Goal: Task Accomplishment & Management: Manage account settings

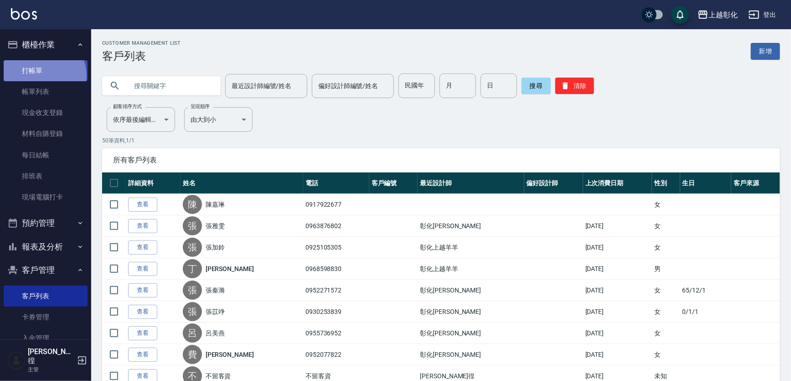
click at [41, 76] on link "打帳單" at bounding box center [46, 70] width 84 height 21
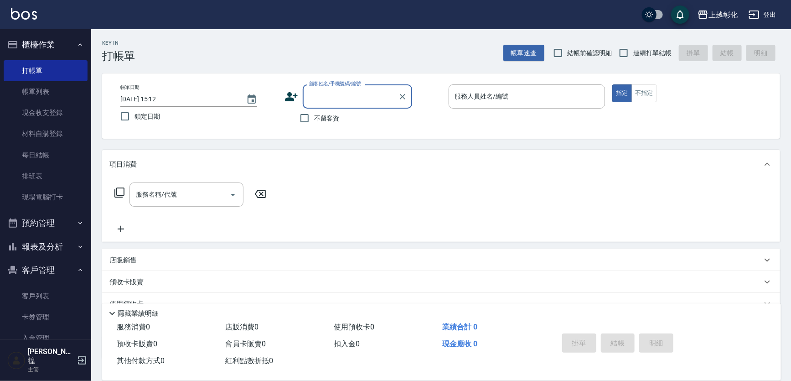
click at [32, 271] on button "客戶管理" at bounding box center [46, 270] width 84 height 24
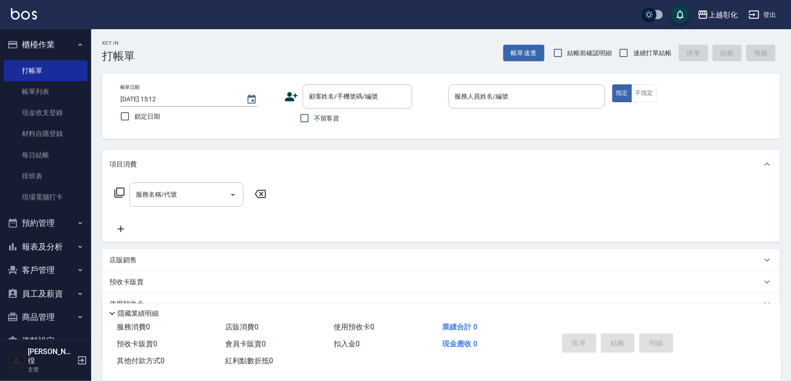
click at [47, 269] on button "客戶管理" at bounding box center [46, 270] width 84 height 24
click at [32, 297] on link "客戶列表" at bounding box center [46, 296] width 84 height 21
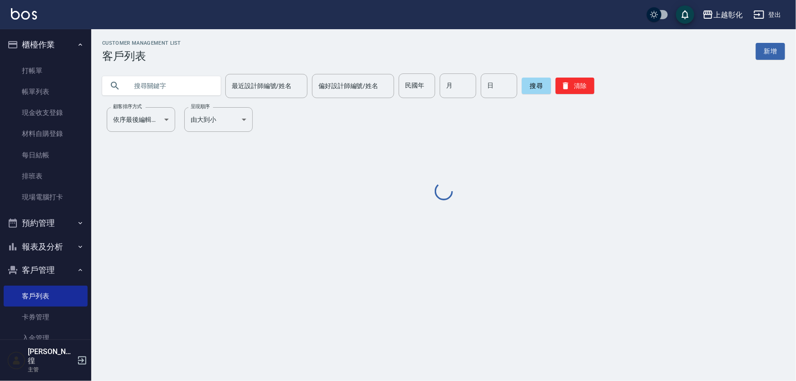
click at [170, 86] on input "text" at bounding box center [171, 85] width 86 height 25
type input "[PERSON_NAME]"
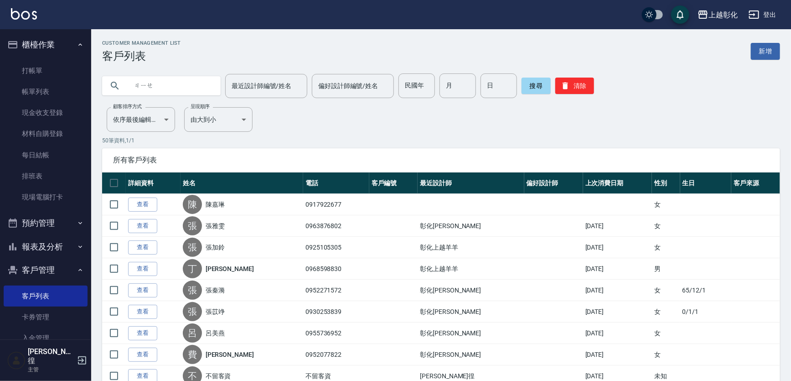
type input "接"
click at [158, 86] on input "接" at bounding box center [171, 85] width 86 height 25
type input "接"
click at [17, 62] on link "打帳單" at bounding box center [46, 70] width 84 height 21
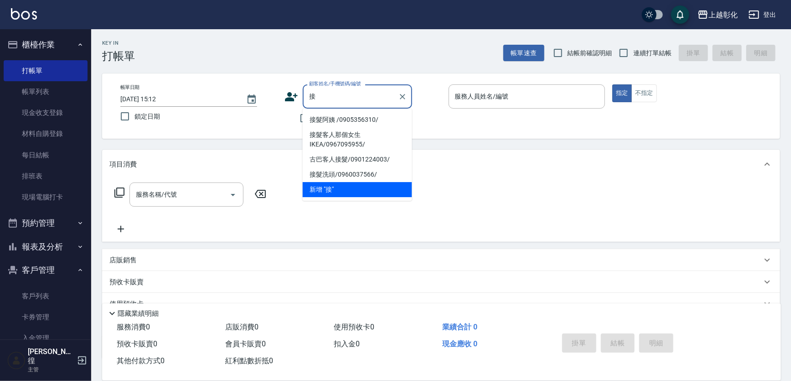
click at [319, 110] on ul "接髮阿姨 /0905356310/ 接髮客人那個女生IKEA/0967095955/ 古巴客人接髮/0901224003/ 接髮洗頭/0960037566/ …" at bounding box center [357, 155] width 109 height 92
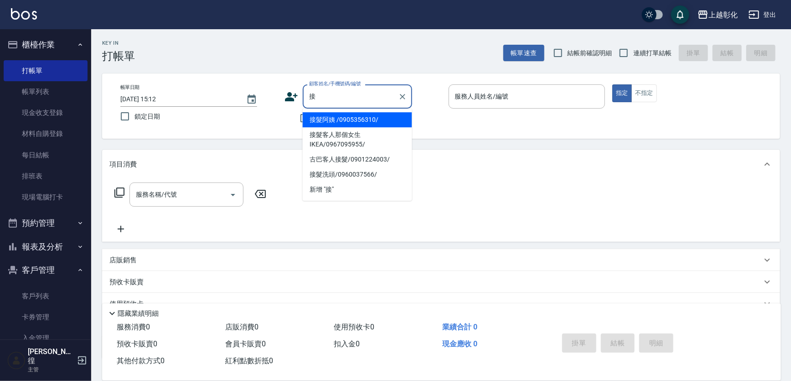
click at [319, 114] on li "接髮阿姨 /0905356310/" at bounding box center [357, 119] width 109 height 15
type input "接髮阿姨 /0905356310/"
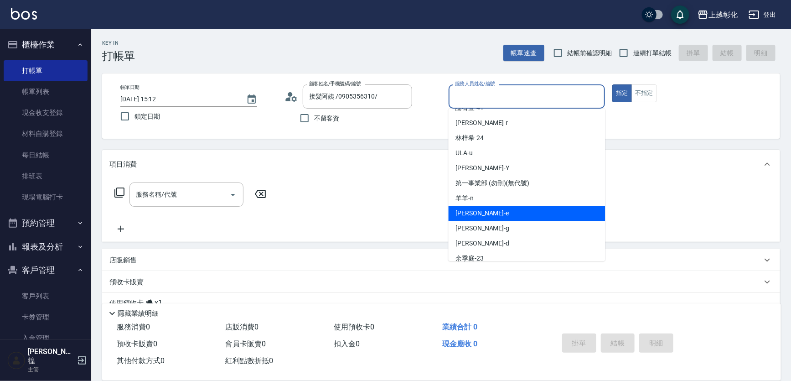
scroll to position [41, 0]
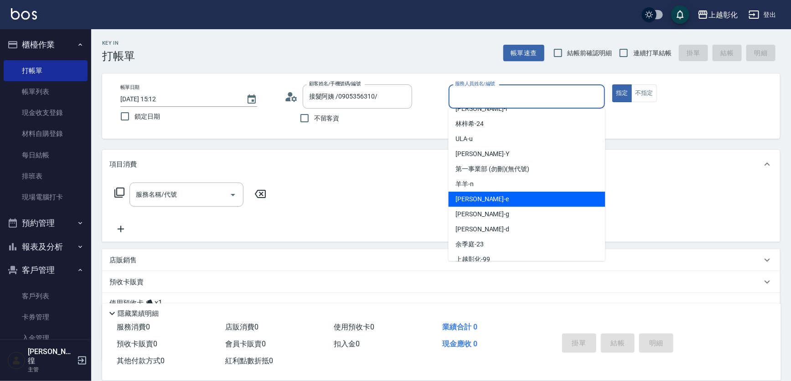
click at [475, 203] on div "[PERSON_NAME] -e" at bounding box center [527, 199] width 157 height 15
type input "[PERSON_NAME]-e"
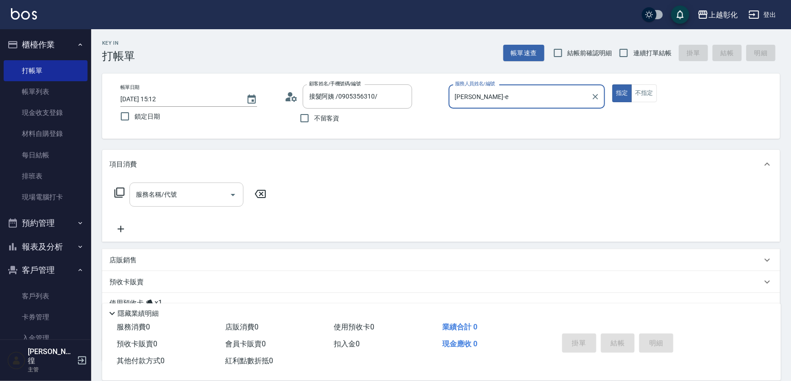
click at [224, 197] on input "服務名稱/代號" at bounding box center [180, 195] width 92 height 16
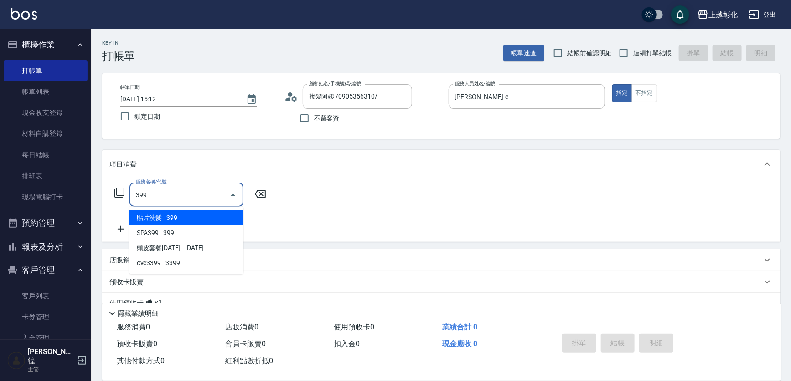
click at [211, 218] on span "貼片洗髮 - 399" at bounding box center [187, 217] width 114 height 15
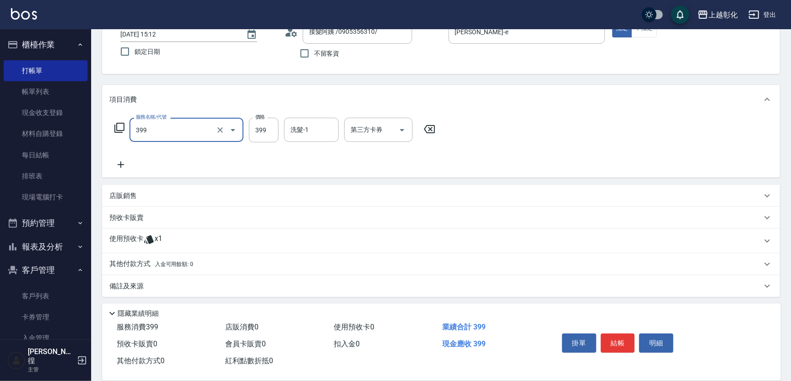
scroll to position [66, 0]
type input "貼片洗髮(399)"
click at [299, 128] on input "洗髮-1" at bounding box center [311, 128] width 47 height 16
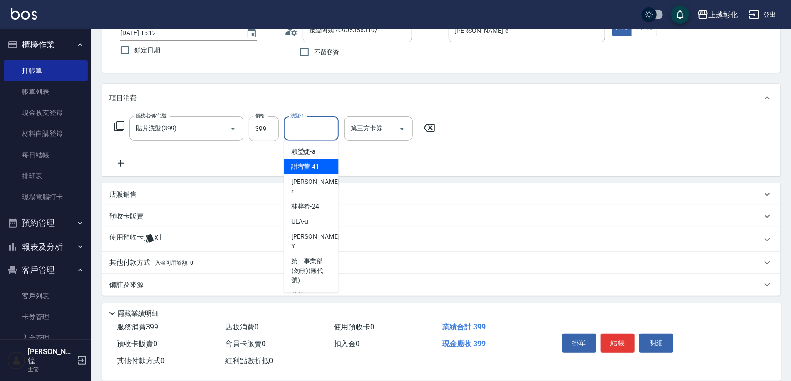
drag, startPoint x: 313, startPoint y: 168, endPoint x: 317, endPoint y: 165, distance: 4.8
click at [314, 168] on span "[PERSON_NAME]-41" at bounding box center [306, 167] width 28 height 10
type input "[PERSON_NAME]-41"
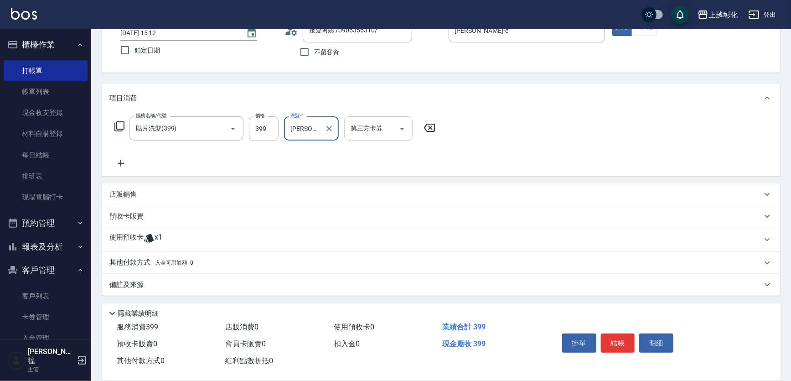
click at [374, 126] on div "第三方卡券 第三方卡券" at bounding box center [378, 128] width 68 height 24
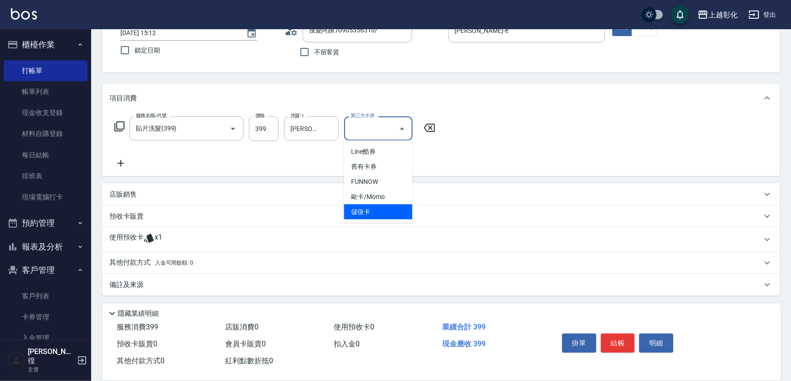
click at [387, 212] on span "儲值卡" at bounding box center [378, 211] width 68 height 15
type input "儲值卡"
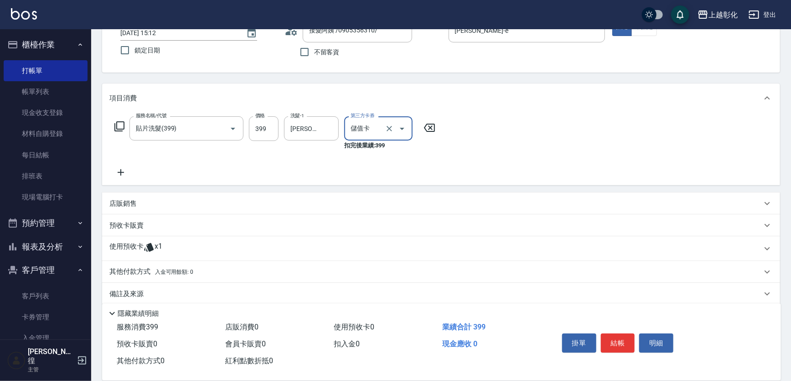
click at [172, 254] on div "使用預收卡 x1" at bounding box center [435, 249] width 653 height 14
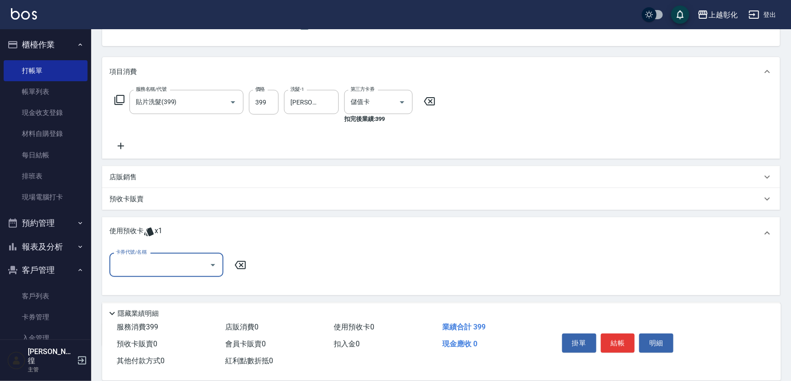
scroll to position [108, 0]
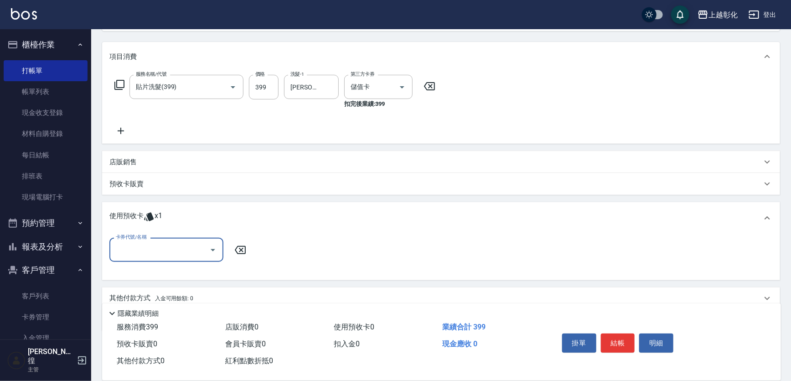
click at [141, 250] on input "卡券代號/名稱" at bounding box center [160, 250] width 92 height 16
click at [146, 268] on div "海鹽洗髮 剩餘1張" at bounding box center [166, 272] width 114 height 15
type input "海鹽洗髮"
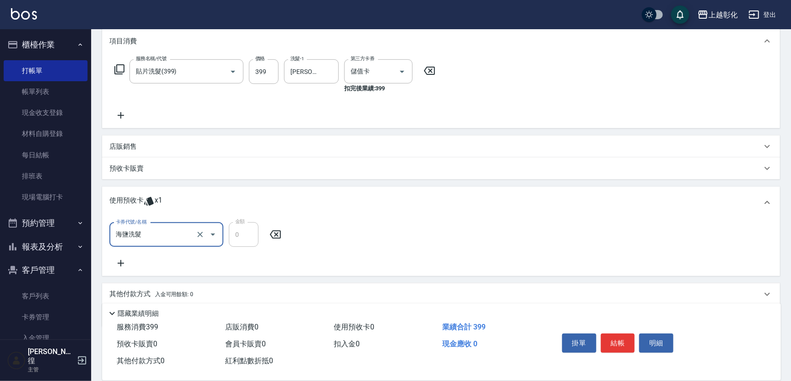
scroll to position [124, 0]
click at [624, 339] on button "結帳" at bounding box center [618, 342] width 34 height 19
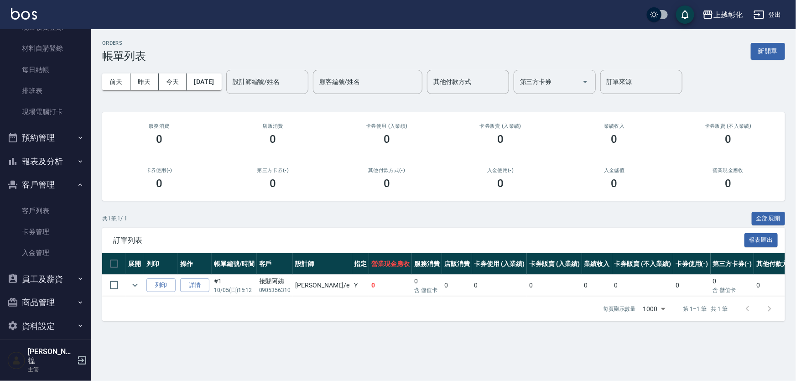
scroll to position [86, 0]
click at [50, 289] on button "員工及薪資" at bounding box center [46, 279] width 84 height 24
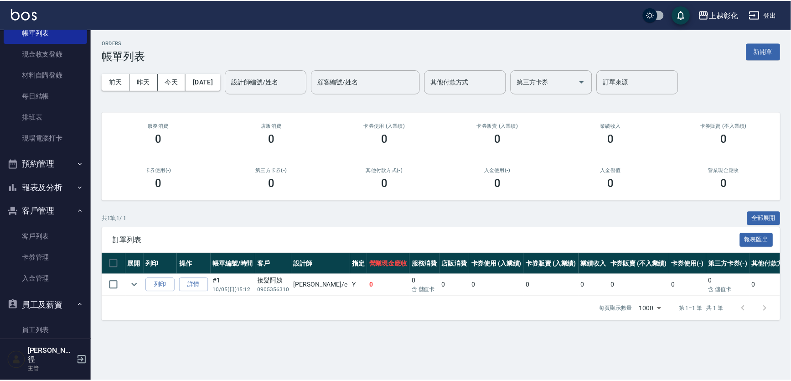
scroll to position [44, 0]
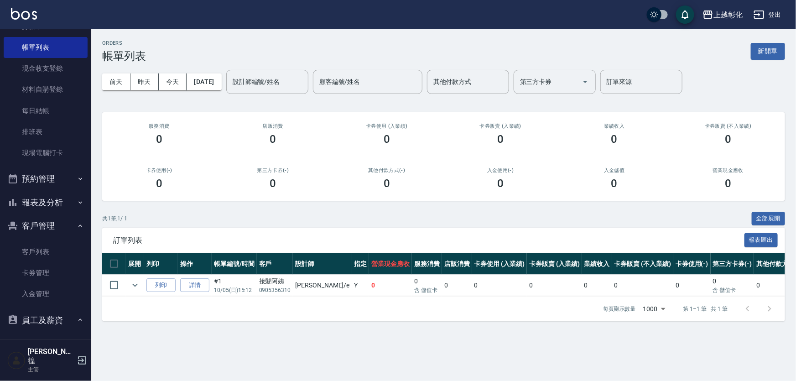
click at [56, 205] on button "報表及分析" at bounding box center [46, 203] width 84 height 24
click at [23, 336] on link "設計師日報表" at bounding box center [46, 333] width 84 height 21
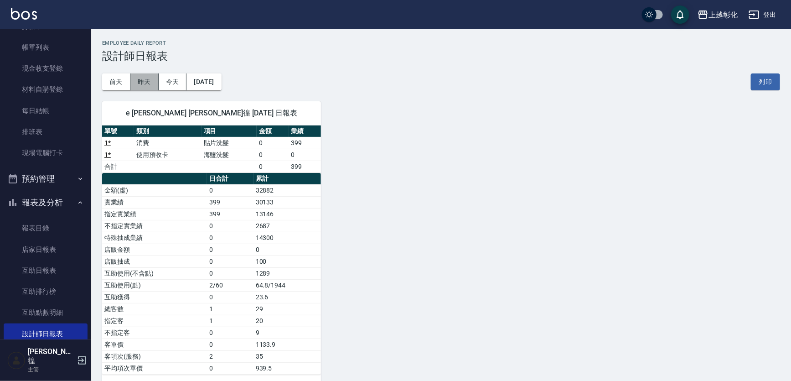
click at [144, 84] on button "昨天" at bounding box center [144, 81] width 28 height 17
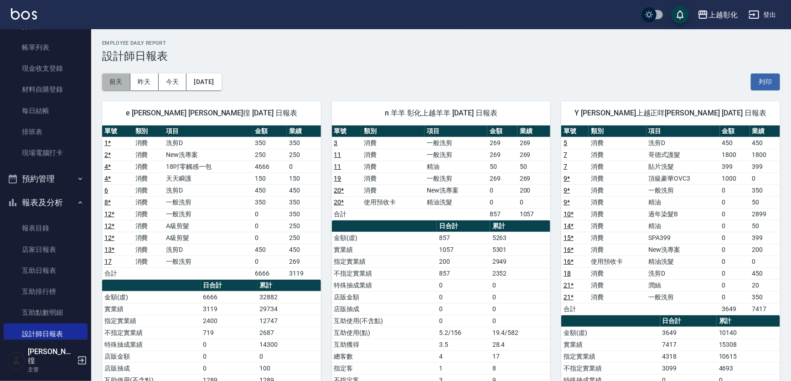
click at [110, 83] on button "前天" at bounding box center [116, 81] width 28 height 17
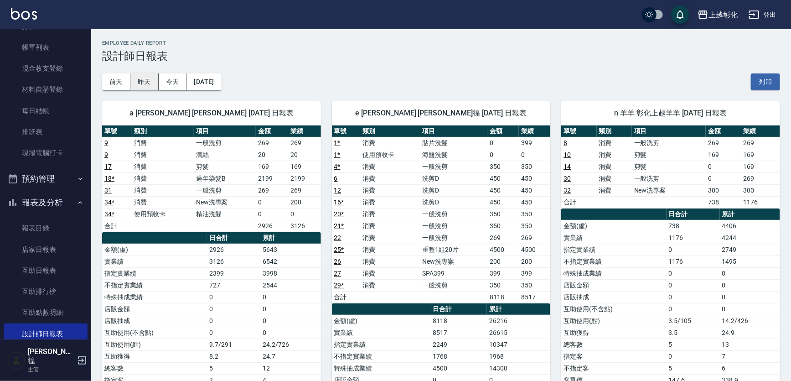
click at [151, 84] on button "昨天" at bounding box center [144, 81] width 28 height 17
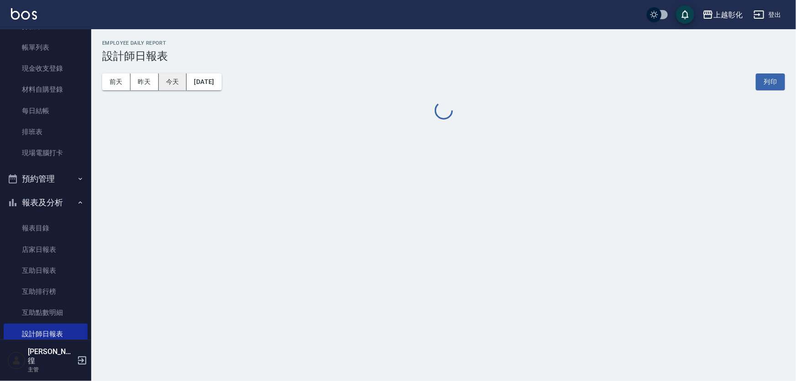
click at [167, 80] on button "今天" at bounding box center [173, 81] width 28 height 17
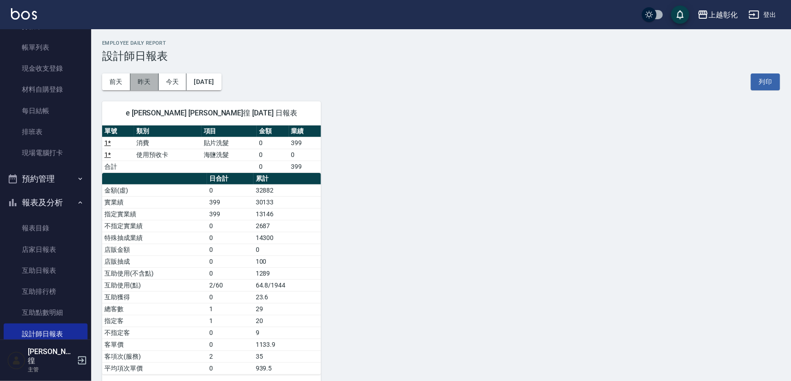
click at [144, 84] on button "昨天" at bounding box center [144, 81] width 28 height 17
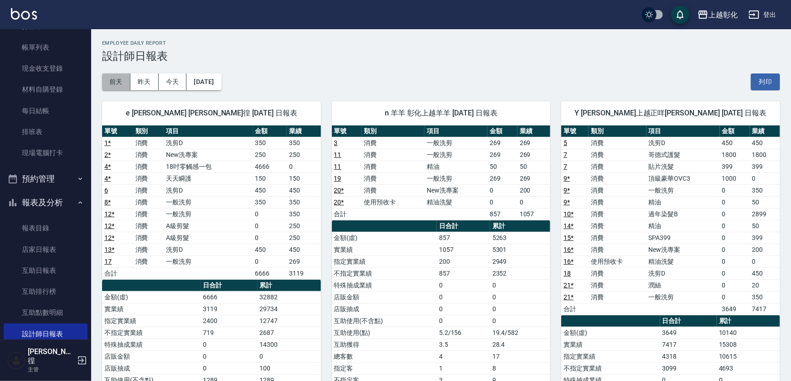
click at [120, 83] on button "前天" at bounding box center [116, 81] width 28 height 17
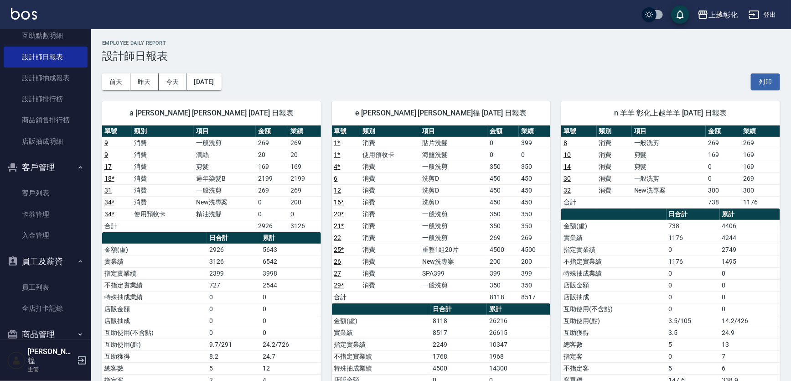
scroll to position [334, 0]
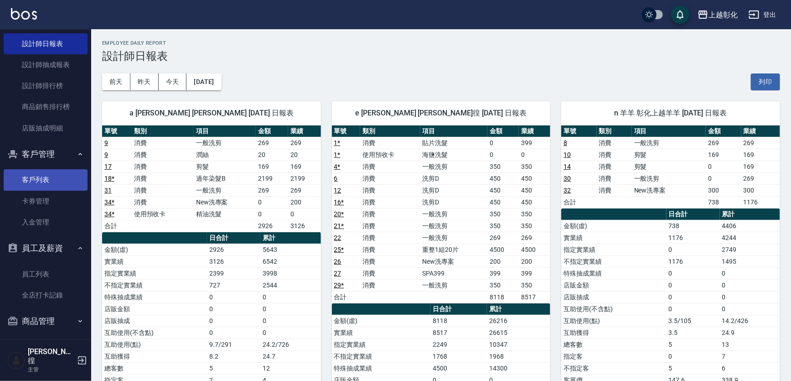
click at [36, 188] on link "客戶列表" at bounding box center [46, 179] width 84 height 21
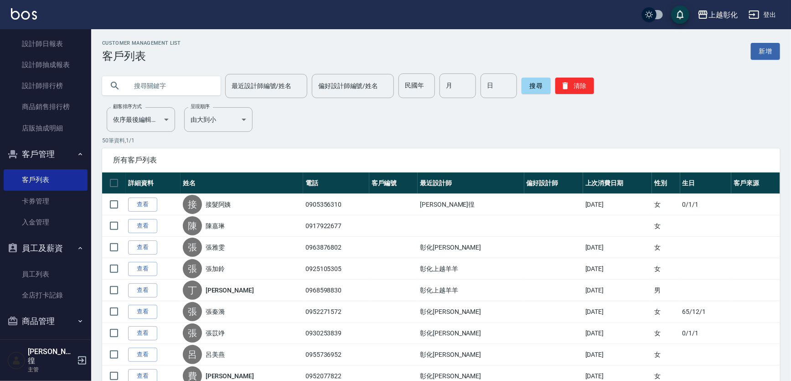
click at [163, 83] on input "text" at bounding box center [171, 85] width 86 height 25
type input "36258259"
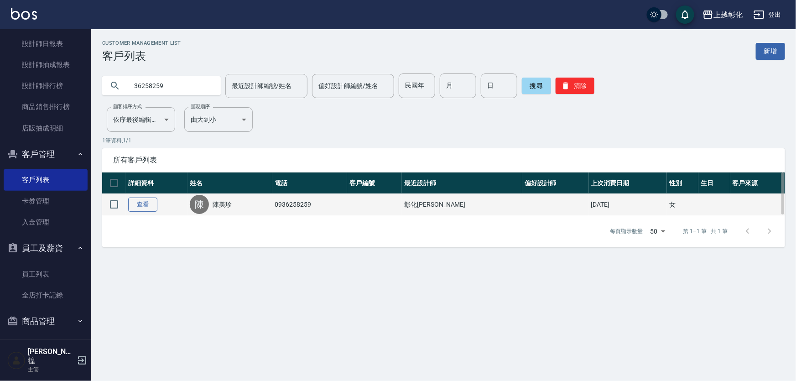
click at [143, 208] on link "查看" at bounding box center [142, 205] width 29 height 14
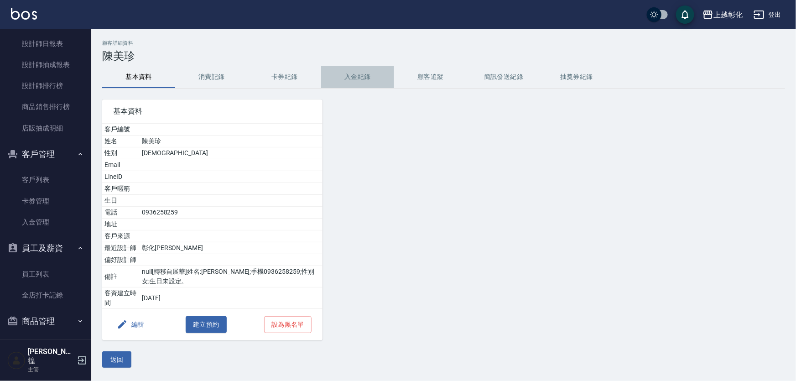
click at [364, 78] on button "入金紀錄" at bounding box center [357, 77] width 73 height 22
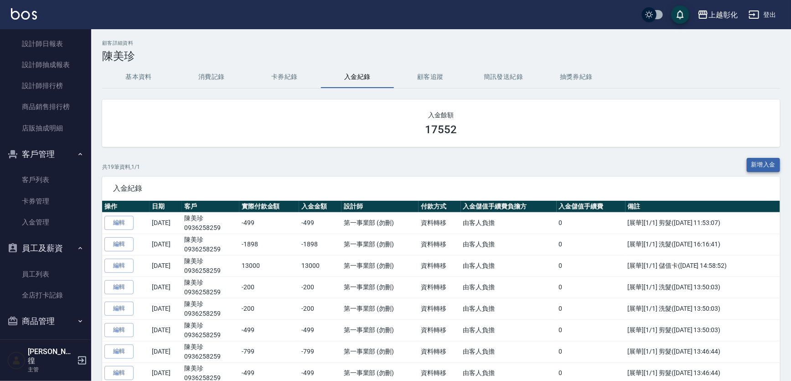
click at [769, 165] on button "新增入金" at bounding box center [764, 165] width 34 height 14
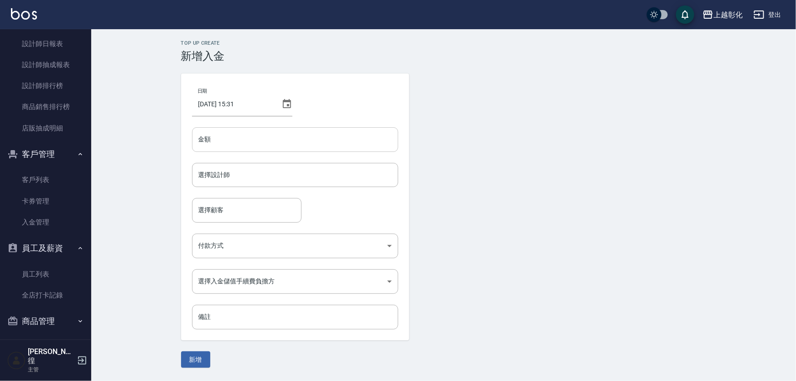
click at [232, 139] on input "金額" at bounding box center [295, 139] width 206 height 25
type input "-3397"
click at [251, 178] on input "選擇設計師" at bounding box center [295, 175] width 198 height 16
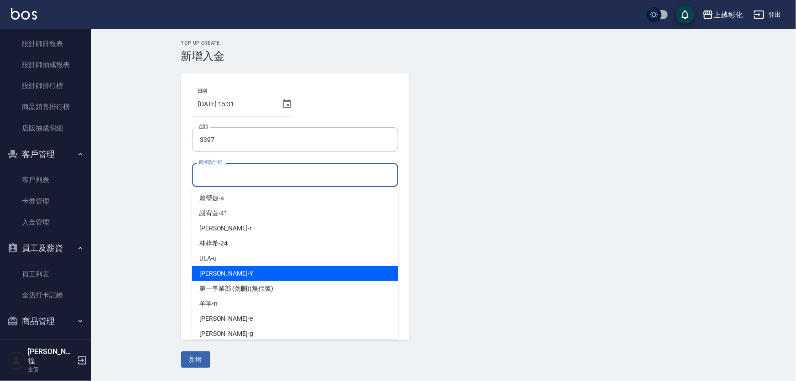
click at [230, 276] on div "[PERSON_NAME] -Y" at bounding box center [295, 273] width 206 height 15
type input "[PERSON_NAME]-Y"
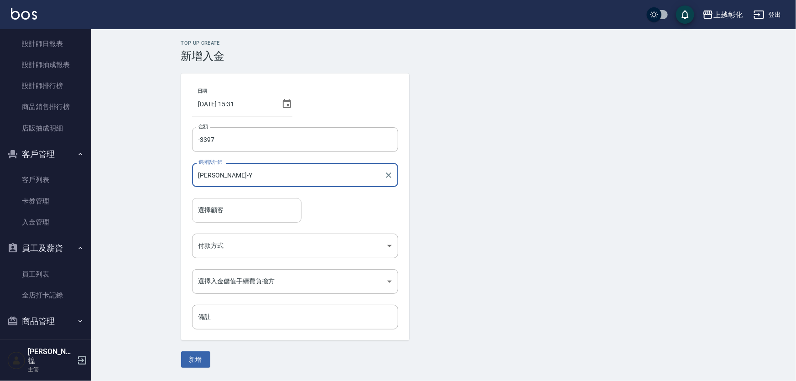
click at [217, 212] on input "選擇顧客" at bounding box center [246, 210] width 101 height 16
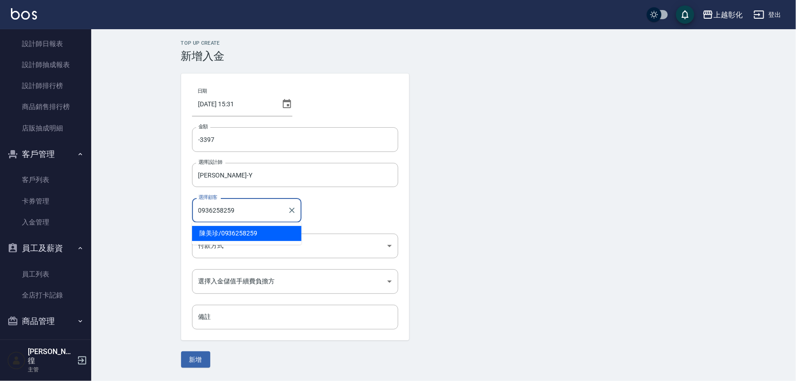
click at [238, 232] on span "[PERSON_NAME]/ 0936258259" at bounding box center [246, 233] width 109 height 15
type input "[PERSON_NAME]/0936258259"
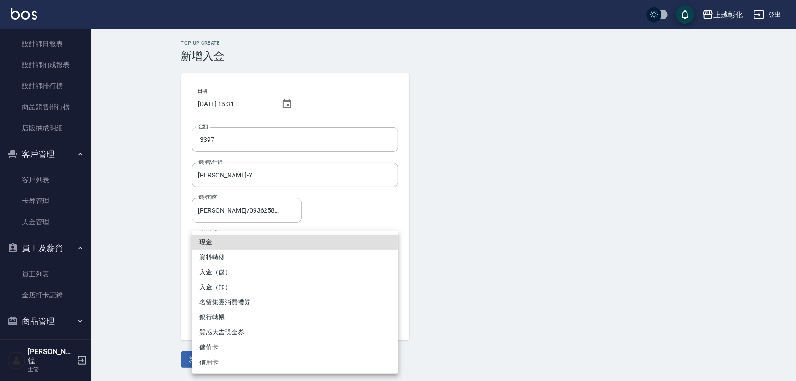
click at [228, 244] on body "上越彰化 登出 櫃檯作業 打帳單 帳單列表 現金收支登錄 材料自購登錄 每日結帳 排班表 現場電腦打卡 預約管理 預約管理 單日預約紀錄 單週預約紀錄 報表及…" at bounding box center [398, 190] width 796 height 381
click at [228, 287] on li "入金（扣）" at bounding box center [295, 287] width 206 height 15
type input "入金（扣）"
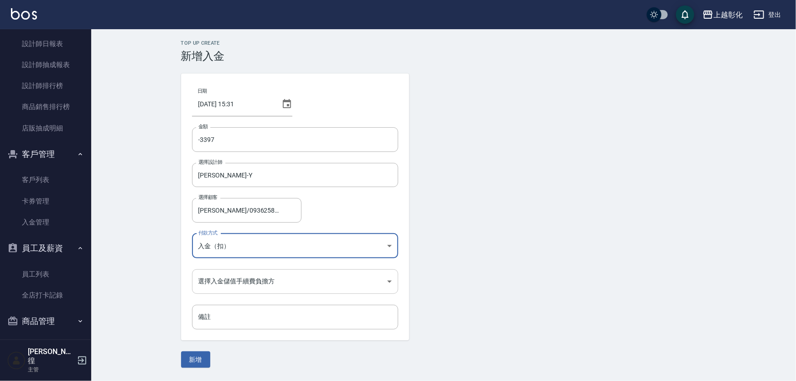
click at [236, 274] on body "上越彰化 登出 櫃檯作業 打帳單 帳單列表 現金收支登錄 材料自購登錄 每日結帳 排班表 現場電腦打卡 預約管理 預約管理 單日預約紀錄 單週預約紀錄 報表及…" at bounding box center [398, 190] width 796 height 381
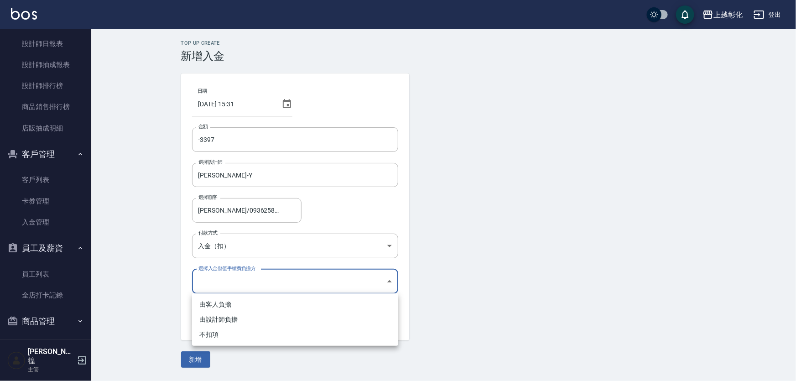
click at [224, 333] on li "不扣項" at bounding box center [295, 334] width 206 height 15
type input "WITHOUTHANDLINGFEE"
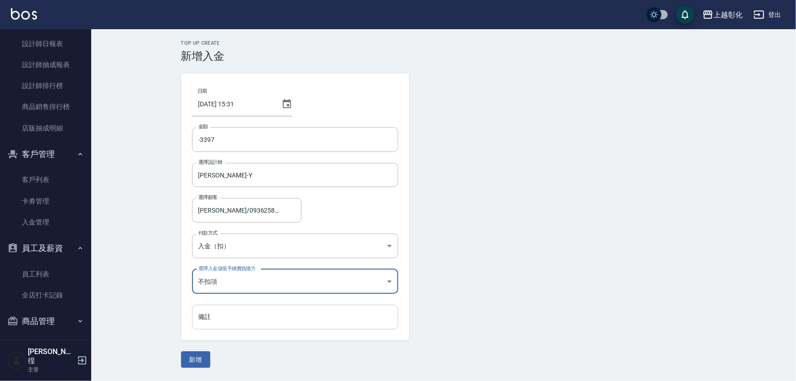
click at [219, 322] on input "備註" at bounding box center [295, 317] width 206 height 25
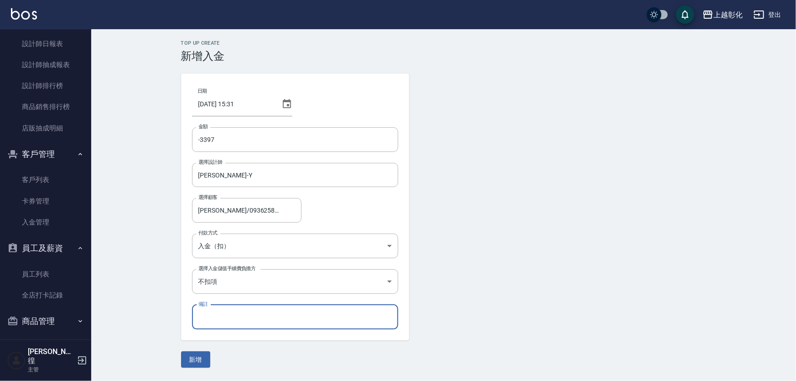
click at [212, 315] on input "備註" at bounding box center [295, 317] width 206 height 25
type input "f"
type input "ㄏ"
click at [303, 323] on input "餐499*2/染1999+400<長>>" at bounding box center [295, 317] width 206 height 25
type input "餐499*2/染1999+400<長>>"
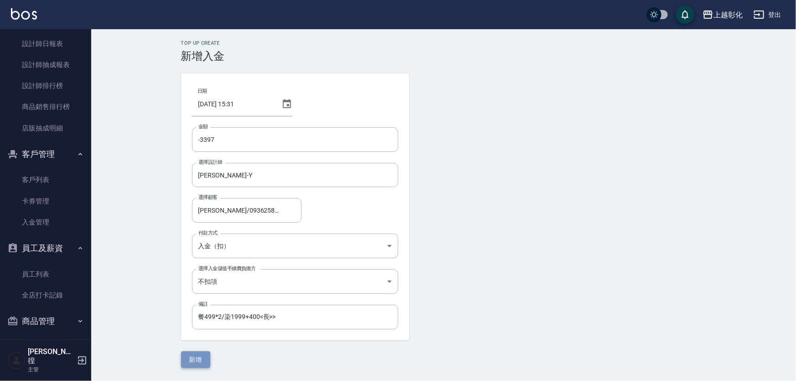
click at [193, 357] on button "新增" at bounding box center [195, 359] width 29 height 17
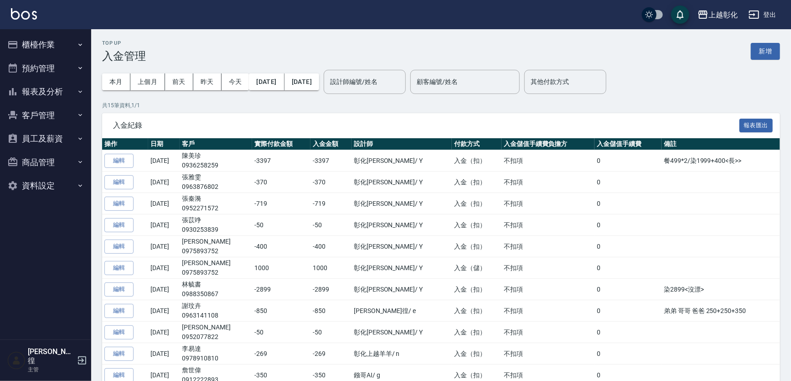
click at [36, 114] on button "客戶管理" at bounding box center [46, 116] width 84 height 24
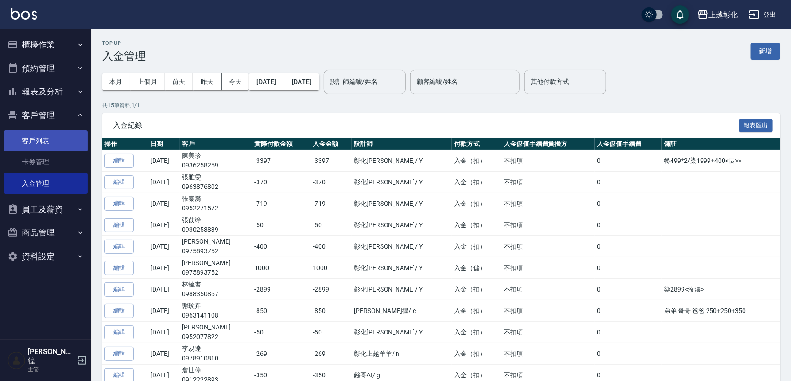
click at [47, 145] on link "客戶列表" at bounding box center [46, 140] width 84 height 21
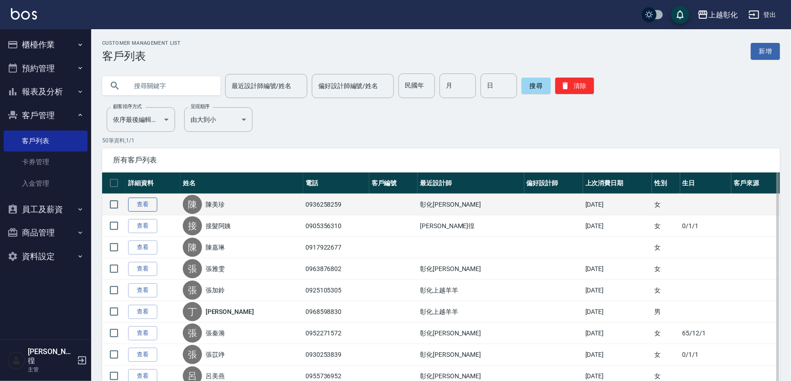
click at [145, 204] on link "查看" at bounding box center [142, 205] width 29 height 14
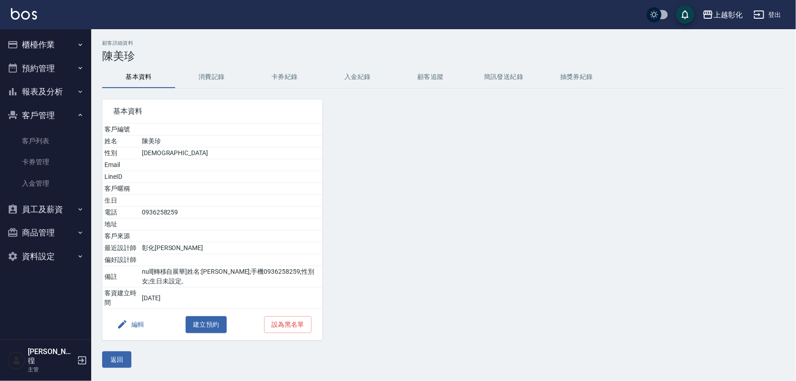
click at [355, 71] on button "入金紀錄" at bounding box center [357, 77] width 73 height 22
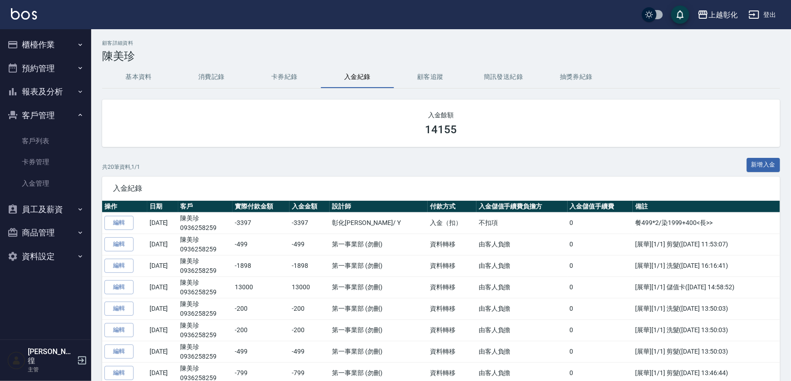
click at [20, 97] on button "報表及分析" at bounding box center [46, 92] width 84 height 24
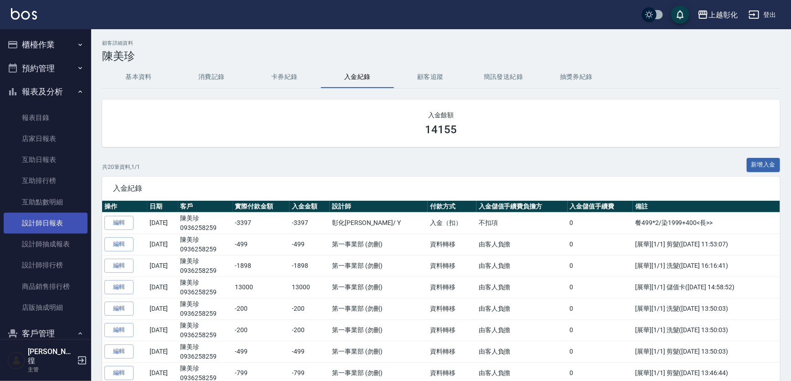
click at [35, 229] on link "設計師日報表" at bounding box center [46, 223] width 84 height 21
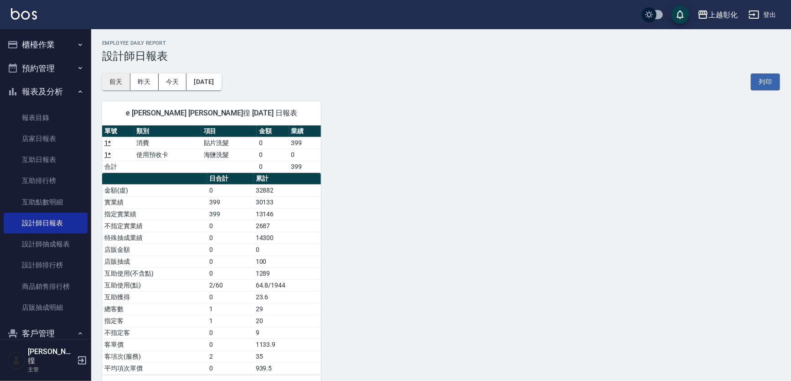
click at [110, 91] on div "上越彰化 2025-10-05 設計師日報表 列印時間： 2025-10-05-15:34 Employee Daily Report 設計師日報表 前天 昨…" at bounding box center [441, 212] width 700 height 367
click at [113, 76] on button "前天" at bounding box center [116, 81] width 28 height 17
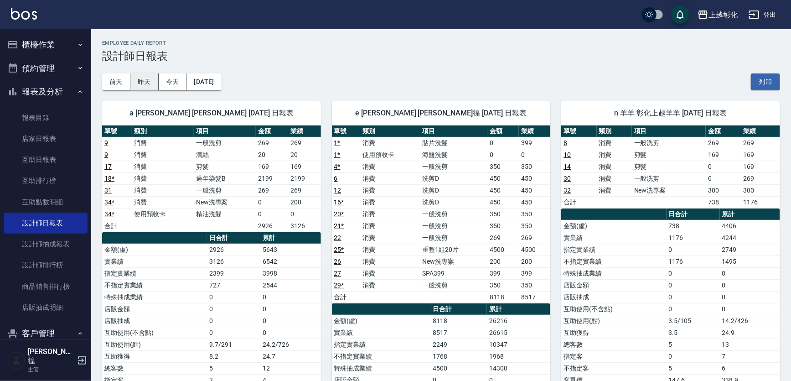
click at [151, 82] on button "昨天" at bounding box center [144, 81] width 28 height 17
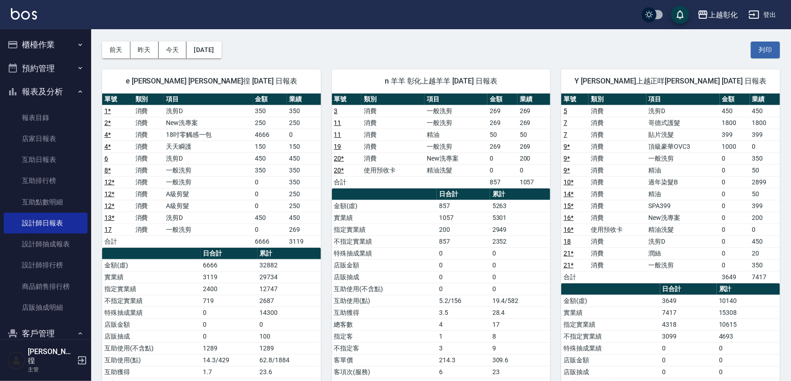
scroll to position [31, 0]
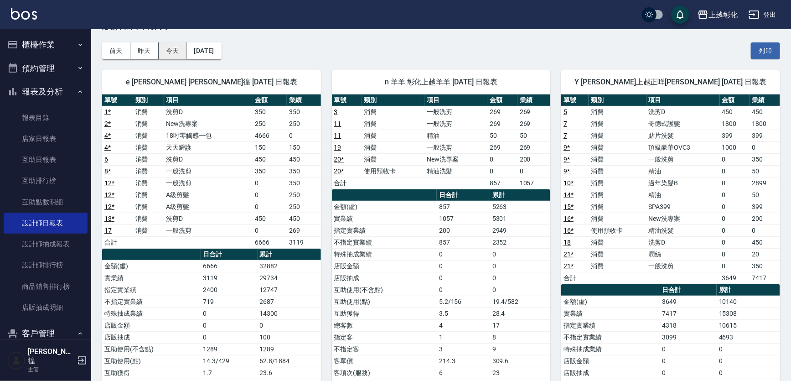
click at [167, 49] on button "今天" at bounding box center [173, 50] width 28 height 17
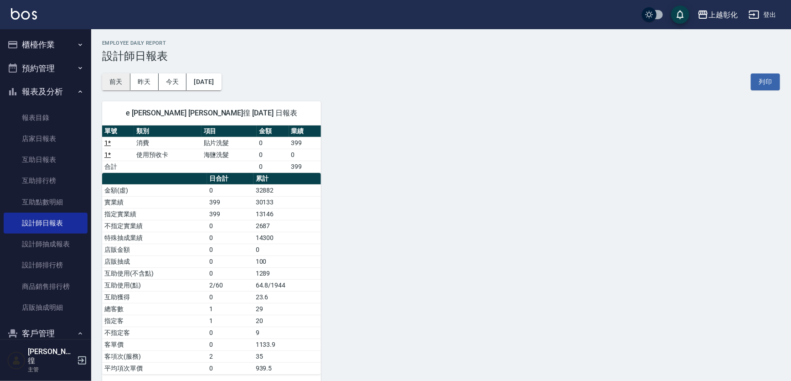
click at [124, 84] on button "前天" at bounding box center [116, 81] width 28 height 17
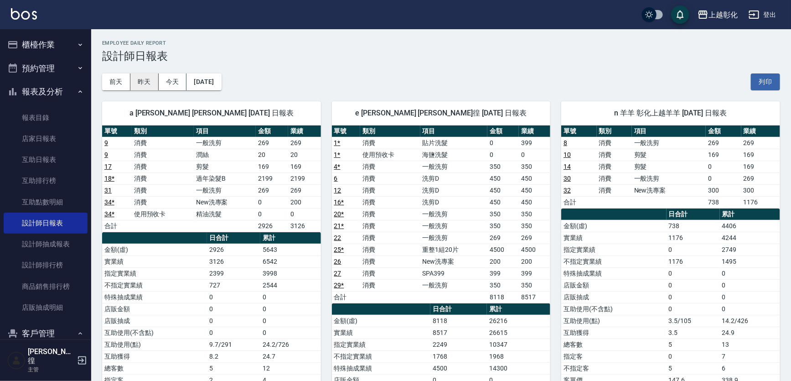
click at [137, 81] on button "昨天" at bounding box center [144, 81] width 28 height 17
